Goal: Task Accomplishment & Management: Use online tool/utility

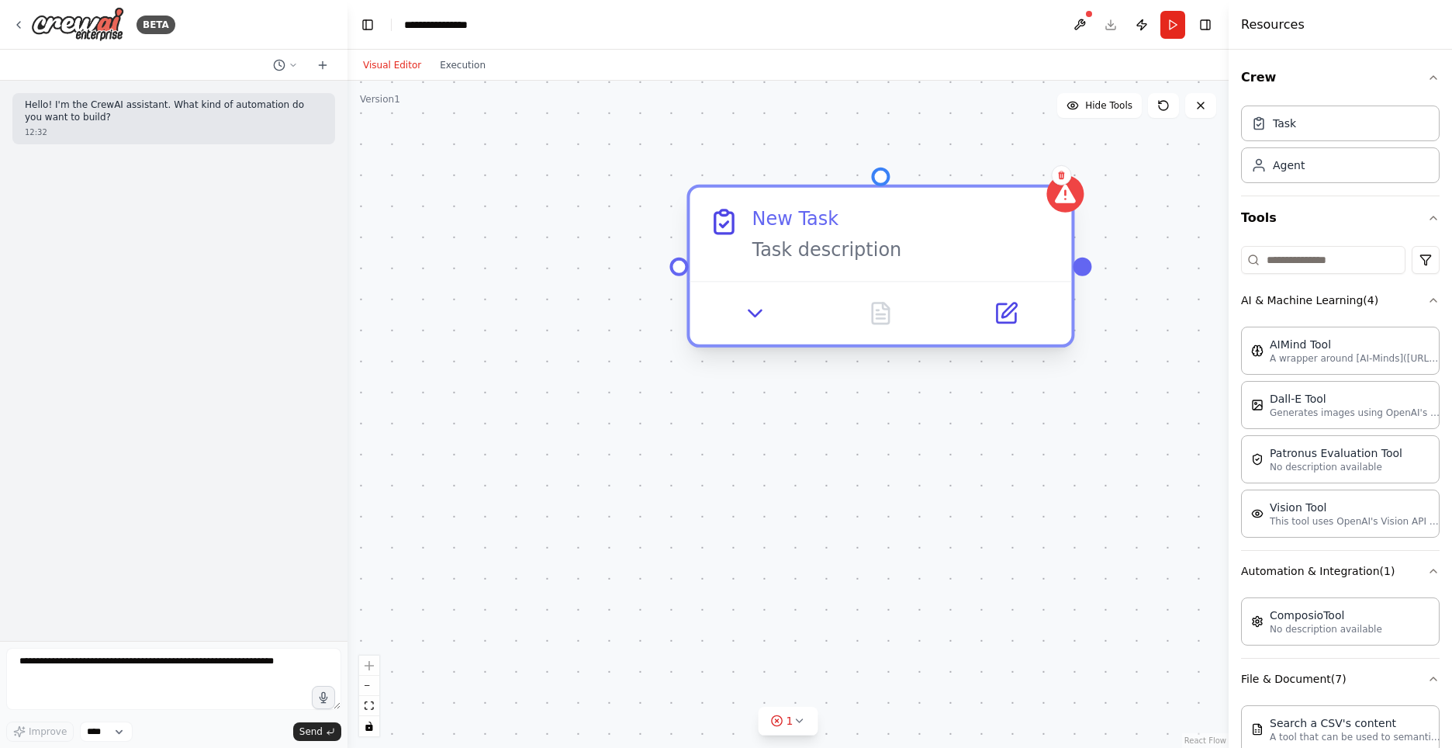
drag, startPoint x: 1048, startPoint y: 242, endPoint x: 912, endPoint y: 242, distance: 135.8
click at [912, 242] on div "Task description" at bounding box center [902, 249] width 301 height 25
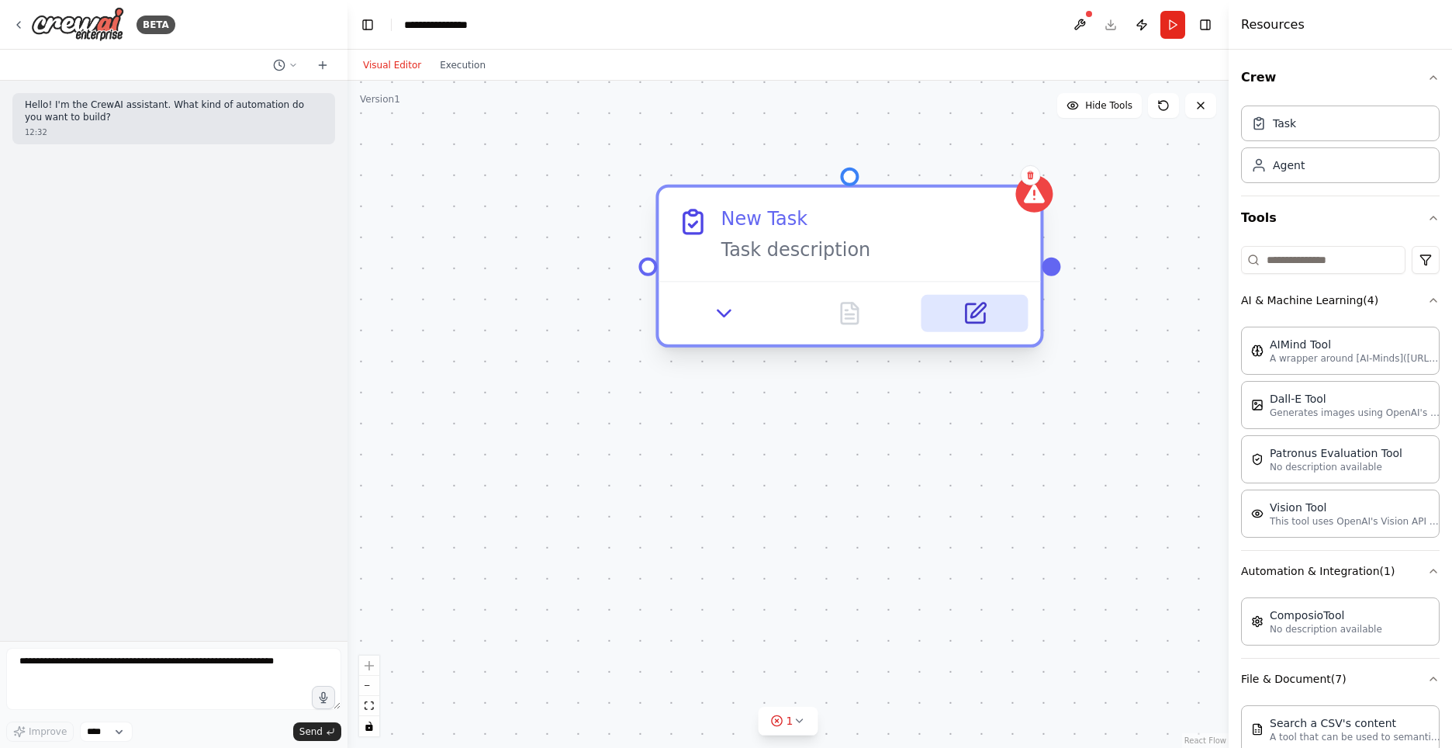
click at [980, 323] on icon at bounding box center [975, 313] width 19 height 19
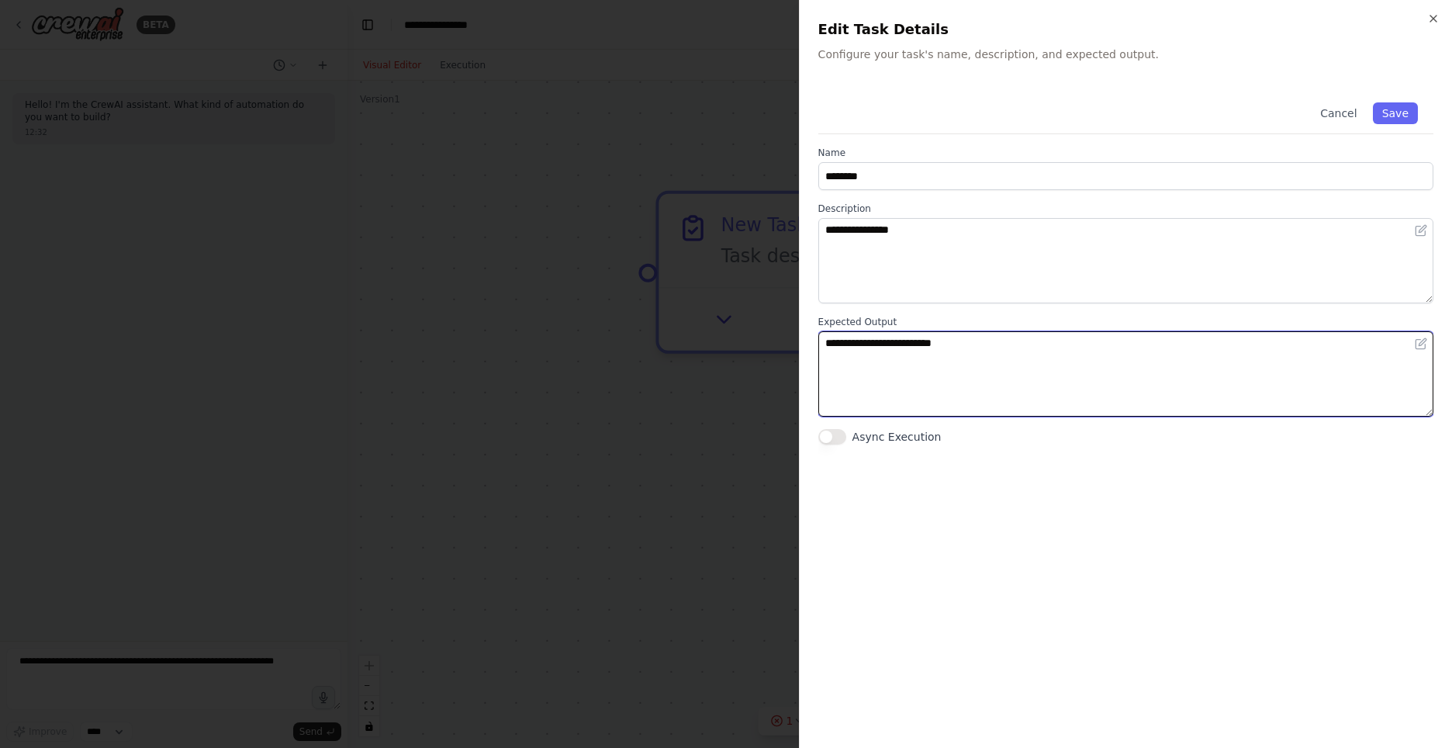
click at [1000, 337] on textarea "**********" at bounding box center [1125, 373] width 615 height 85
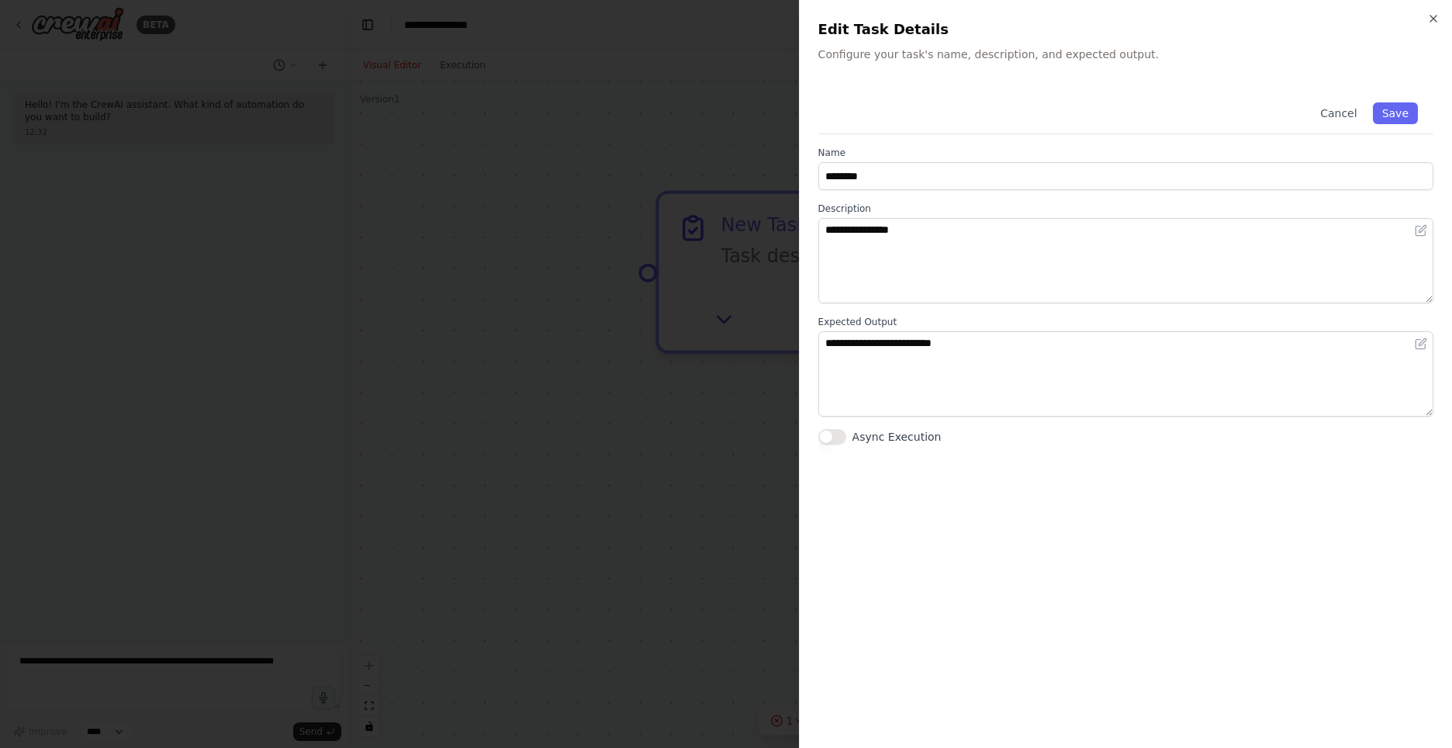
click at [694, 466] on div at bounding box center [726, 374] width 1452 height 748
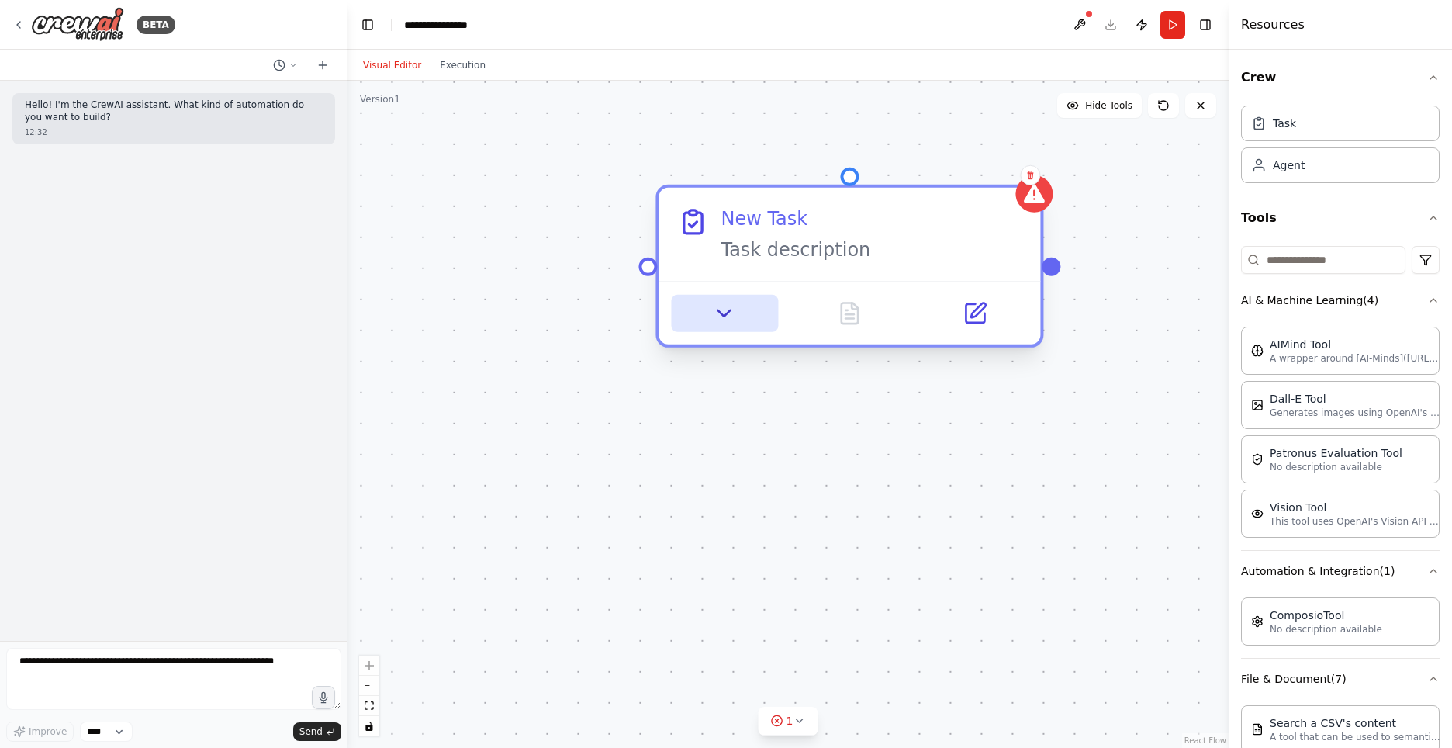
click at [739, 319] on button at bounding box center [724, 313] width 106 height 37
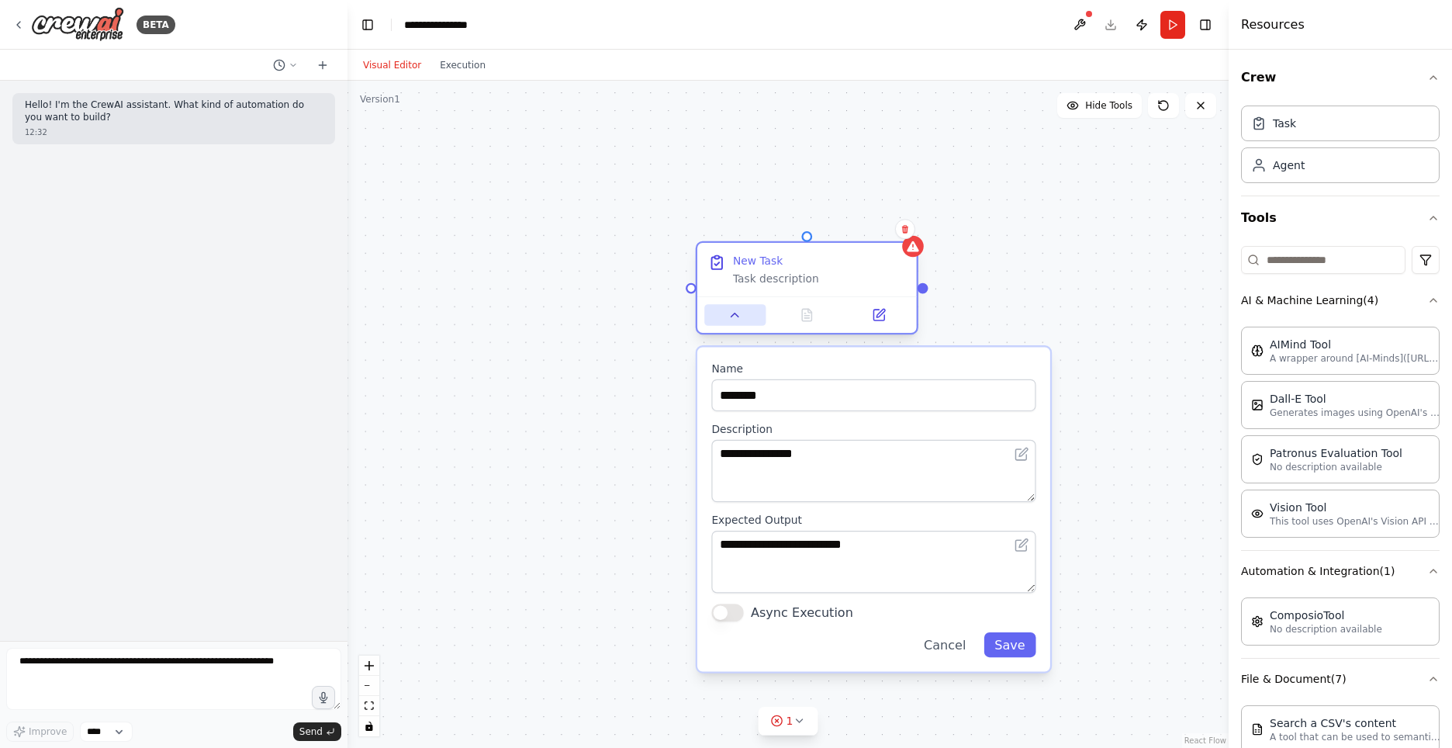
click at [753, 317] on button at bounding box center [734, 315] width 61 height 22
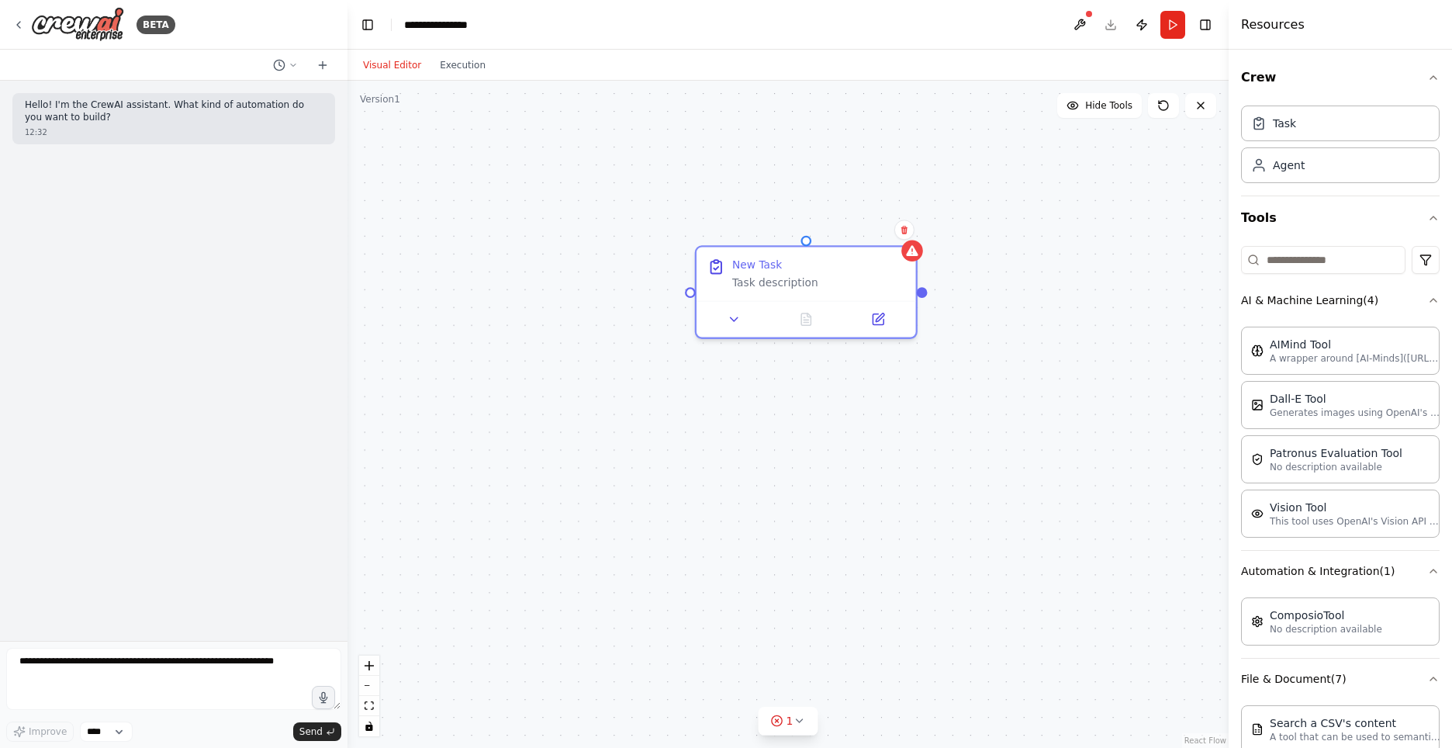
click at [602, 304] on div "New Task Task description" at bounding box center [788, 414] width 881 height 667
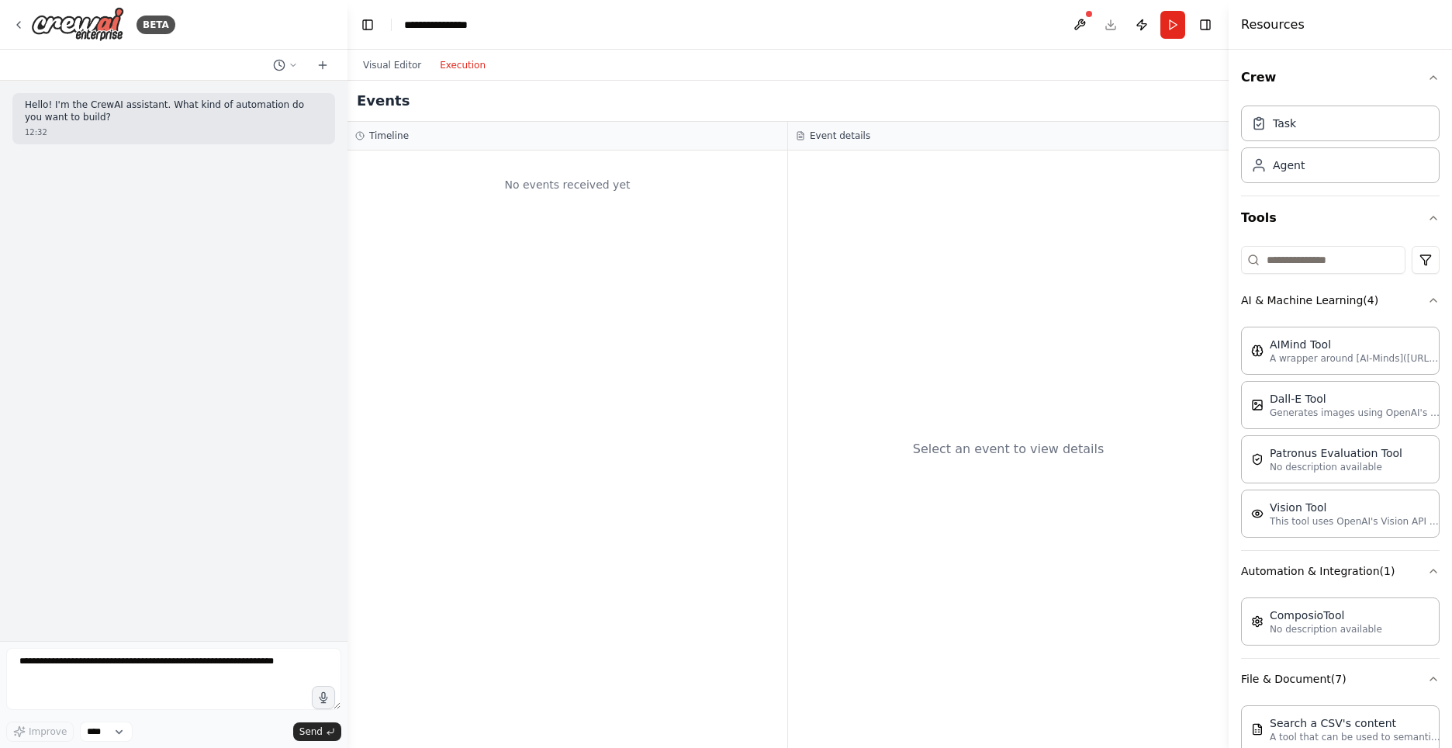
click at [474, 67] on button "Execution" at bounding box center [463, 65] width 64 height 19
click at [408, 64] on button "Visual Editor" at bounding box center [392, 65] width 77 height 19
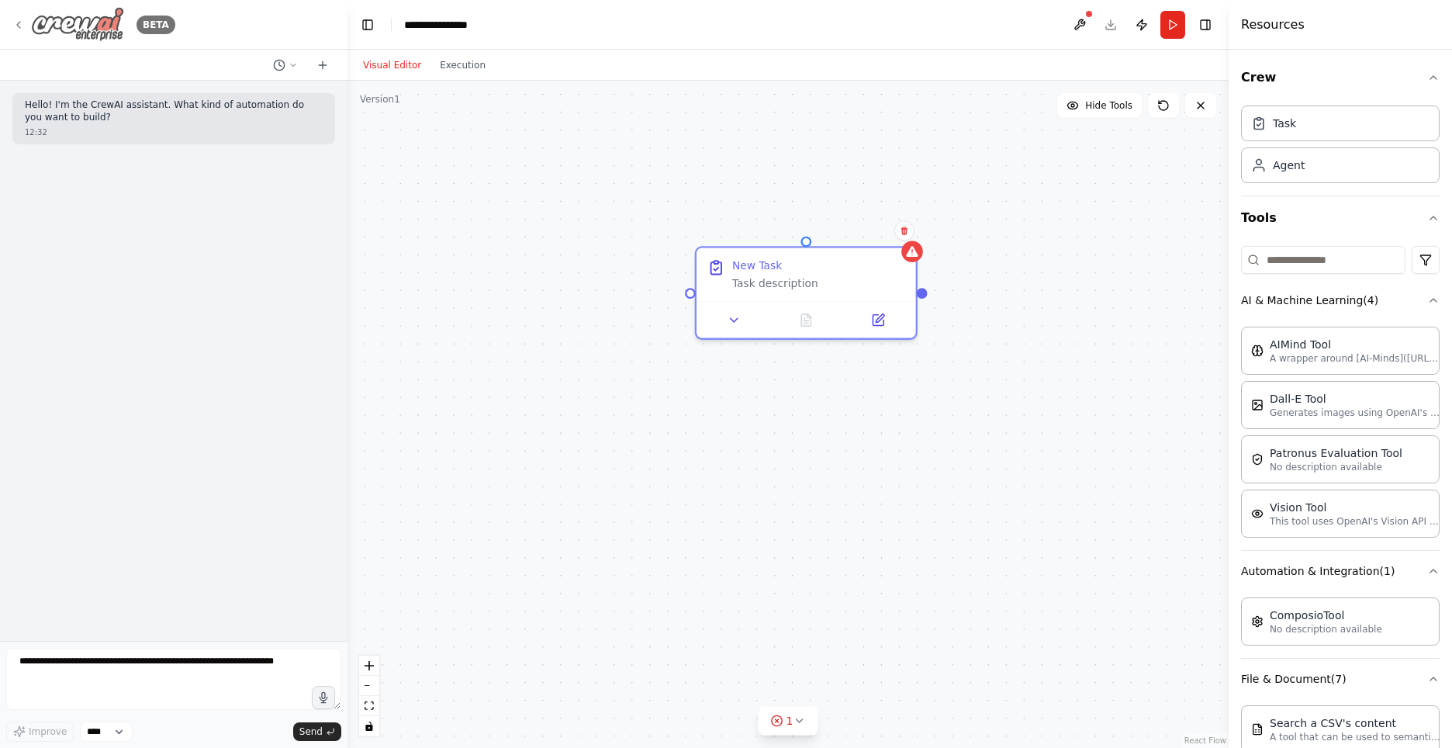
click at [18, 22] on icon at bounding box center [18, 25] width 12 height 12
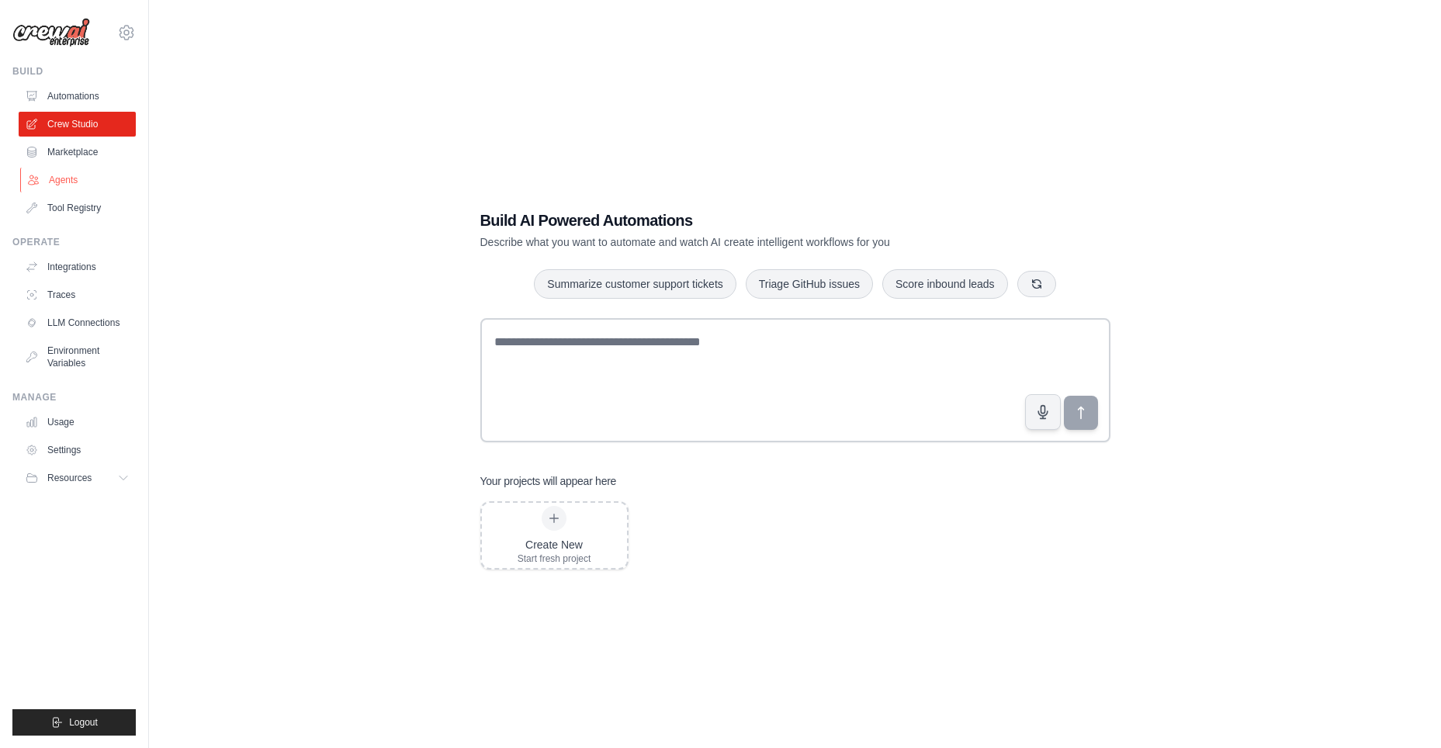
click at [93, 178] on link "Agents" at bounding box center [78, 180] width 117 height 25
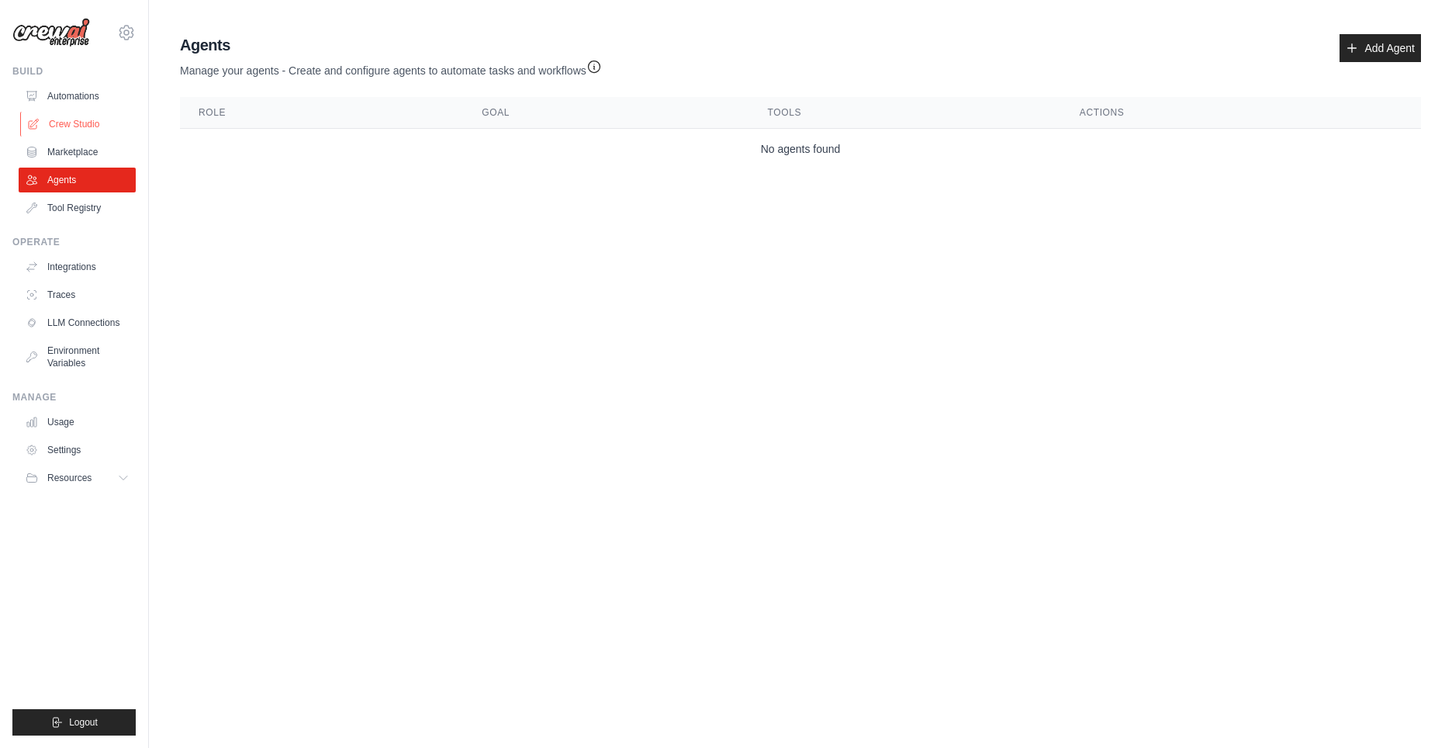
click at [119, 118] on link "Crew Studio" at bounding box center [78, 124] width 117 height 25
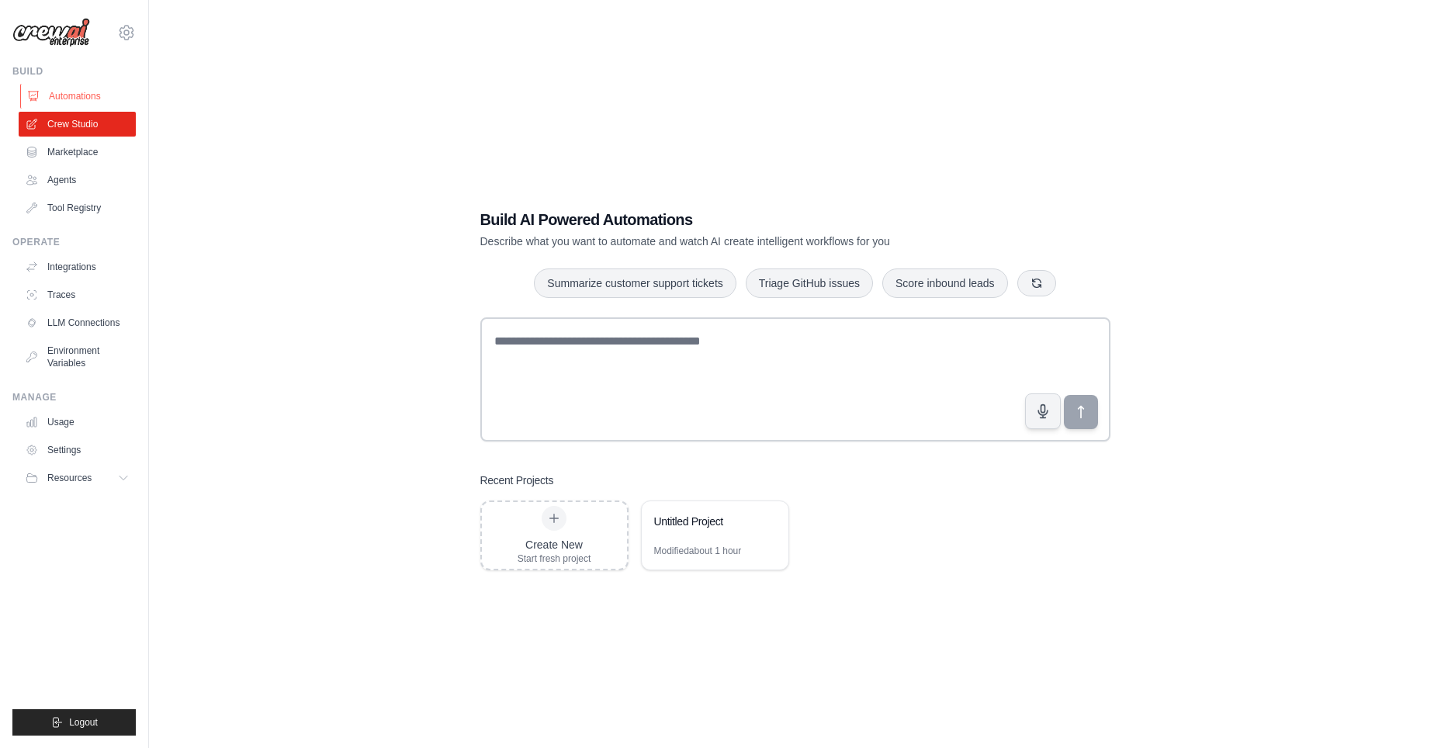
click at [93, 98] on link "Automations" at bounding box center [78, 96] width 117 height 25
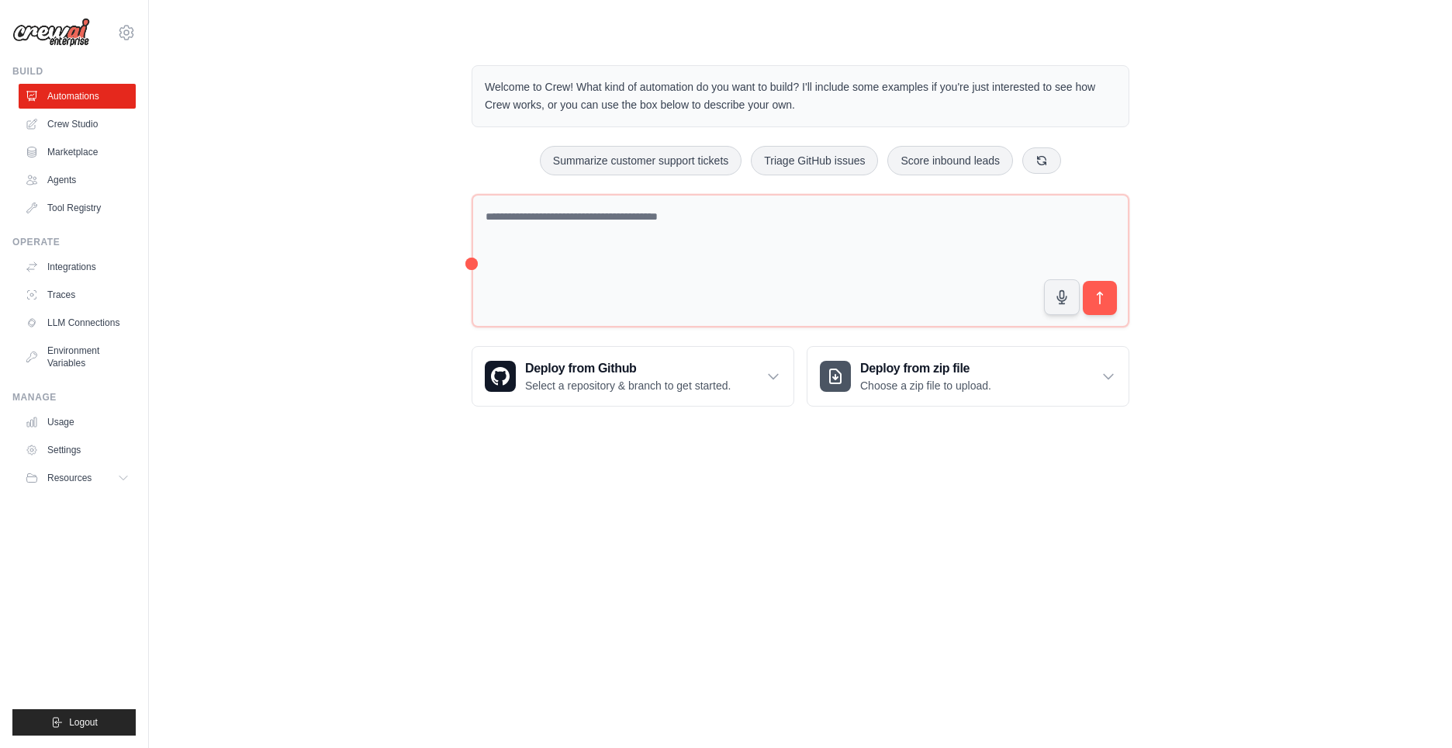
click at [232, 427] on div "Welcome to Crew! What kind of automation do you want to build? I'll include som…" at bounding box center [801, 235] width 1254 height 391
click at [120, 33] on icon at bounding box center [126, 32] width 19 height 19
click at [353, 195] on div "Welcome to Crew! What kind of automation do you want to build? I'll include som…" at bounding box center [801, 235] width 1254 height 391
